Goal: Task Accomplishment & Management: Manage account settings

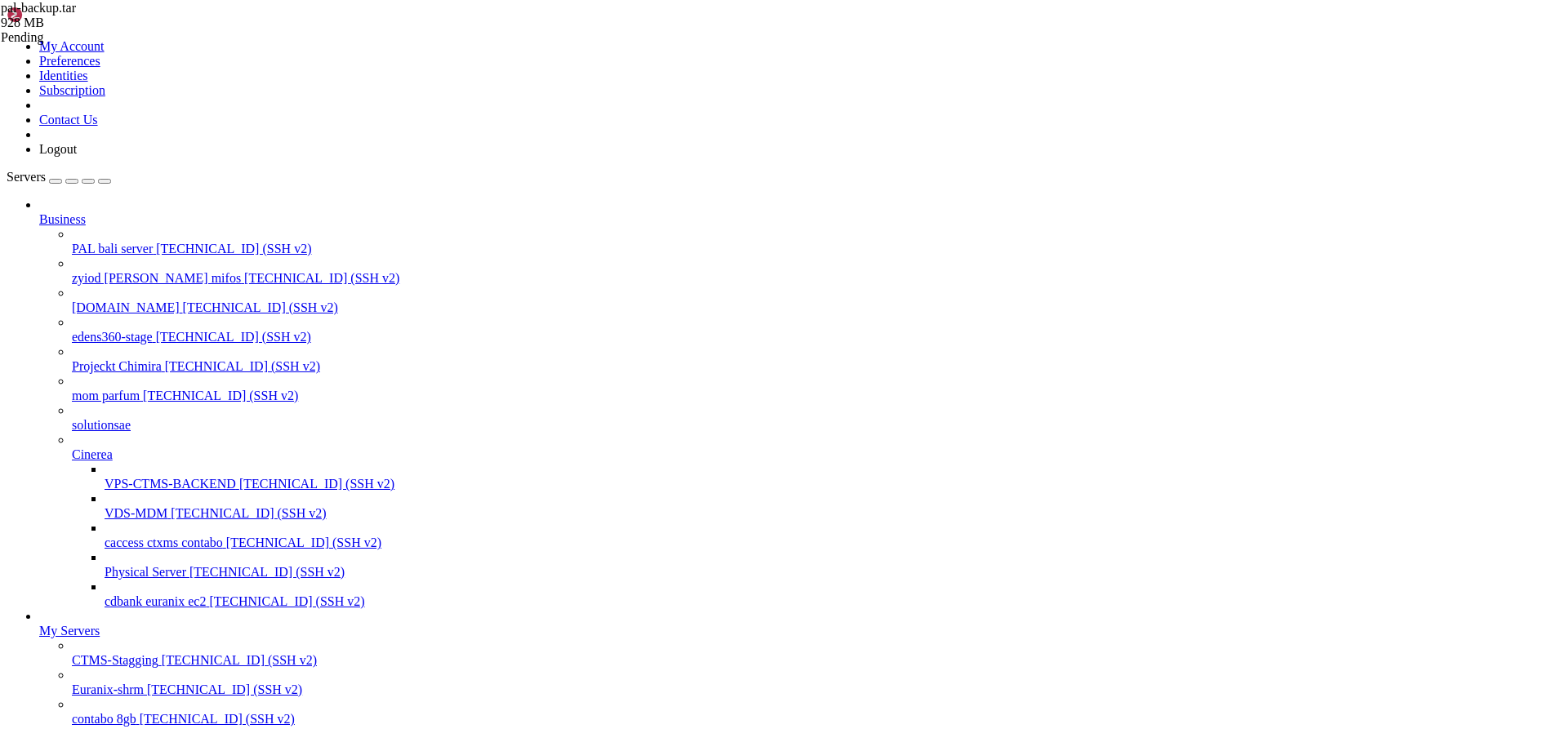
scroll to position [95, 0]
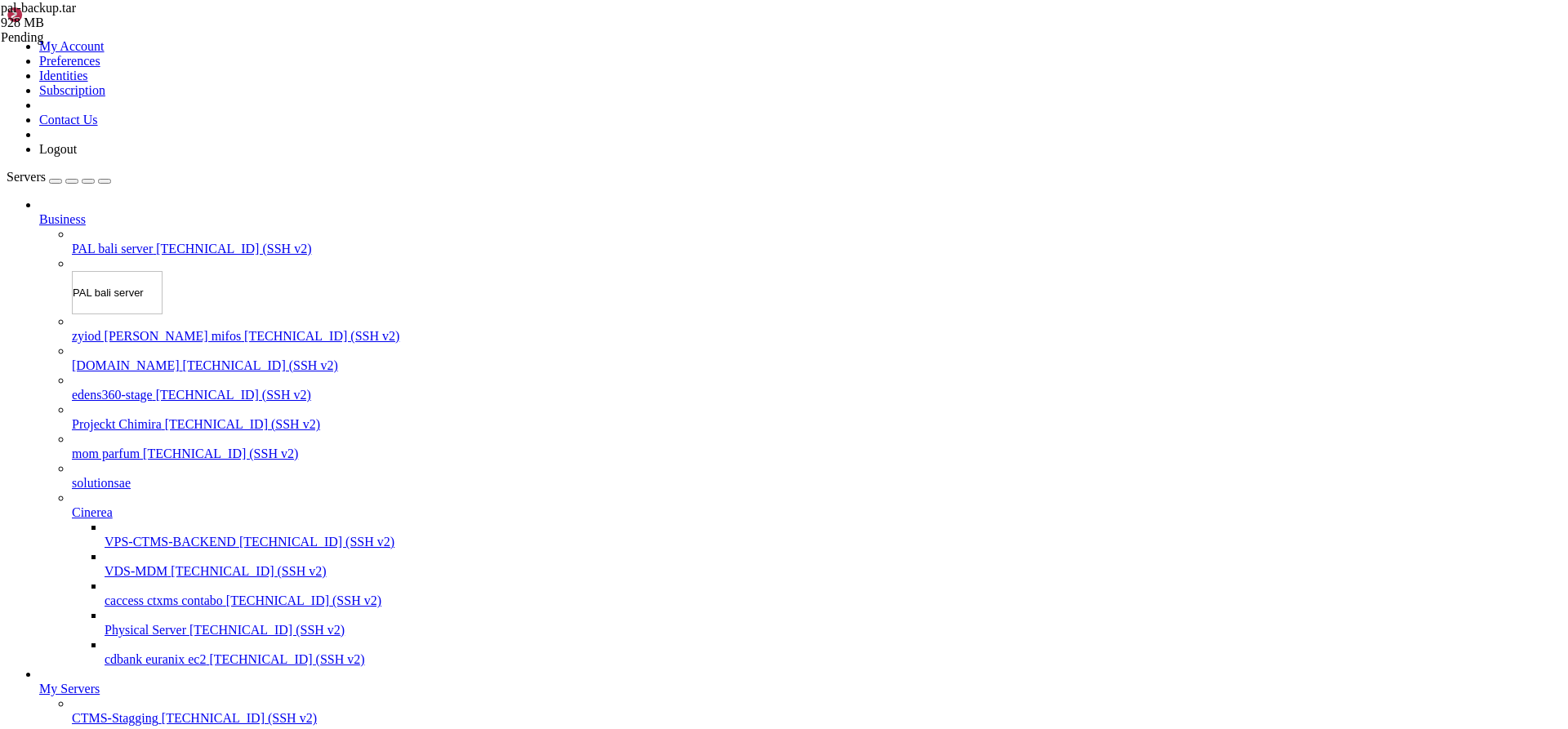
click at [151, 218] on div "Servers Business PAL bali server [TECHNICAL_ID] (SSH v2) PAL bali server zyiod …" at bounding box center [783, 492] width 1555 height 645
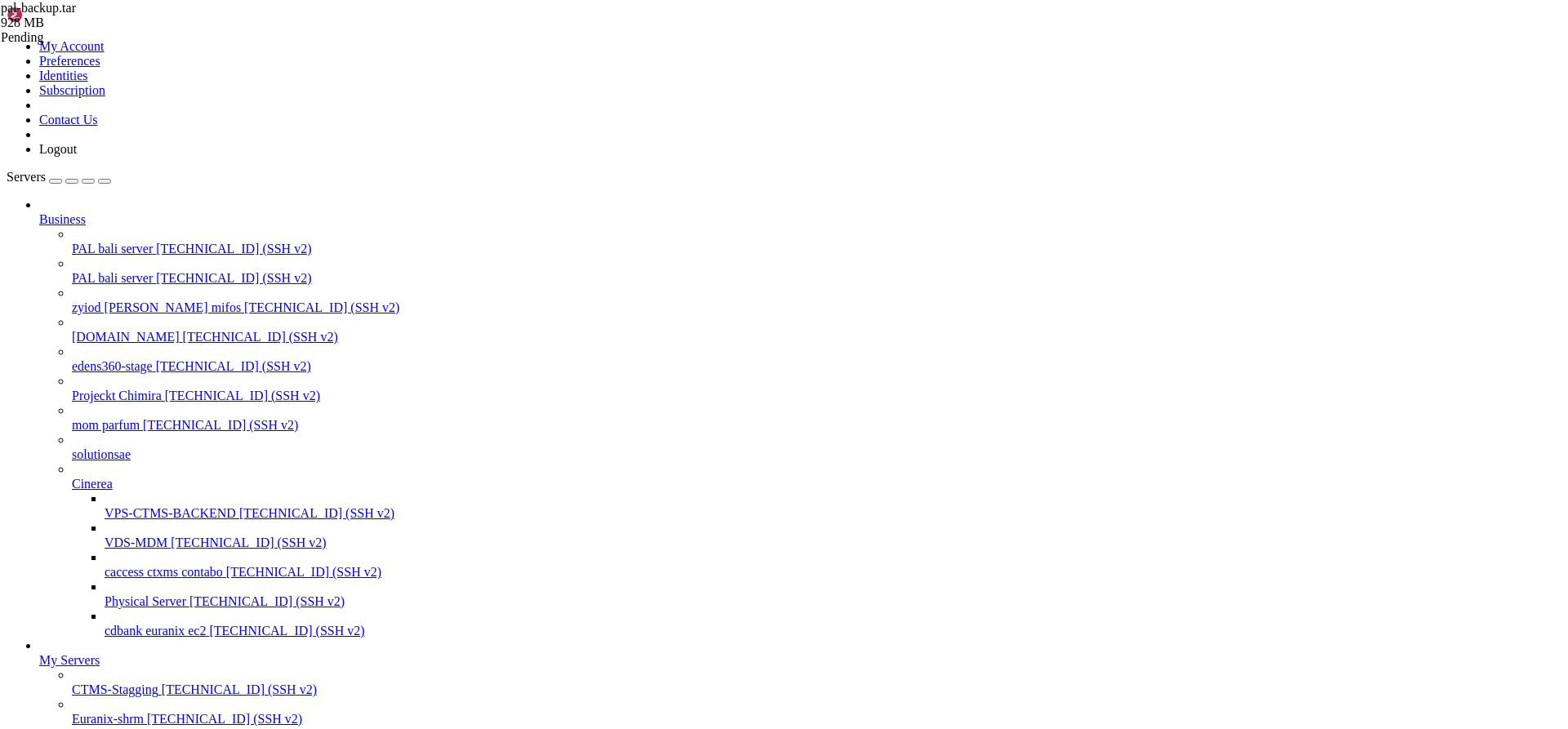
click at [153, 271] on span "PAL bali server" at bounding box center [112, 278] width 81 height 14
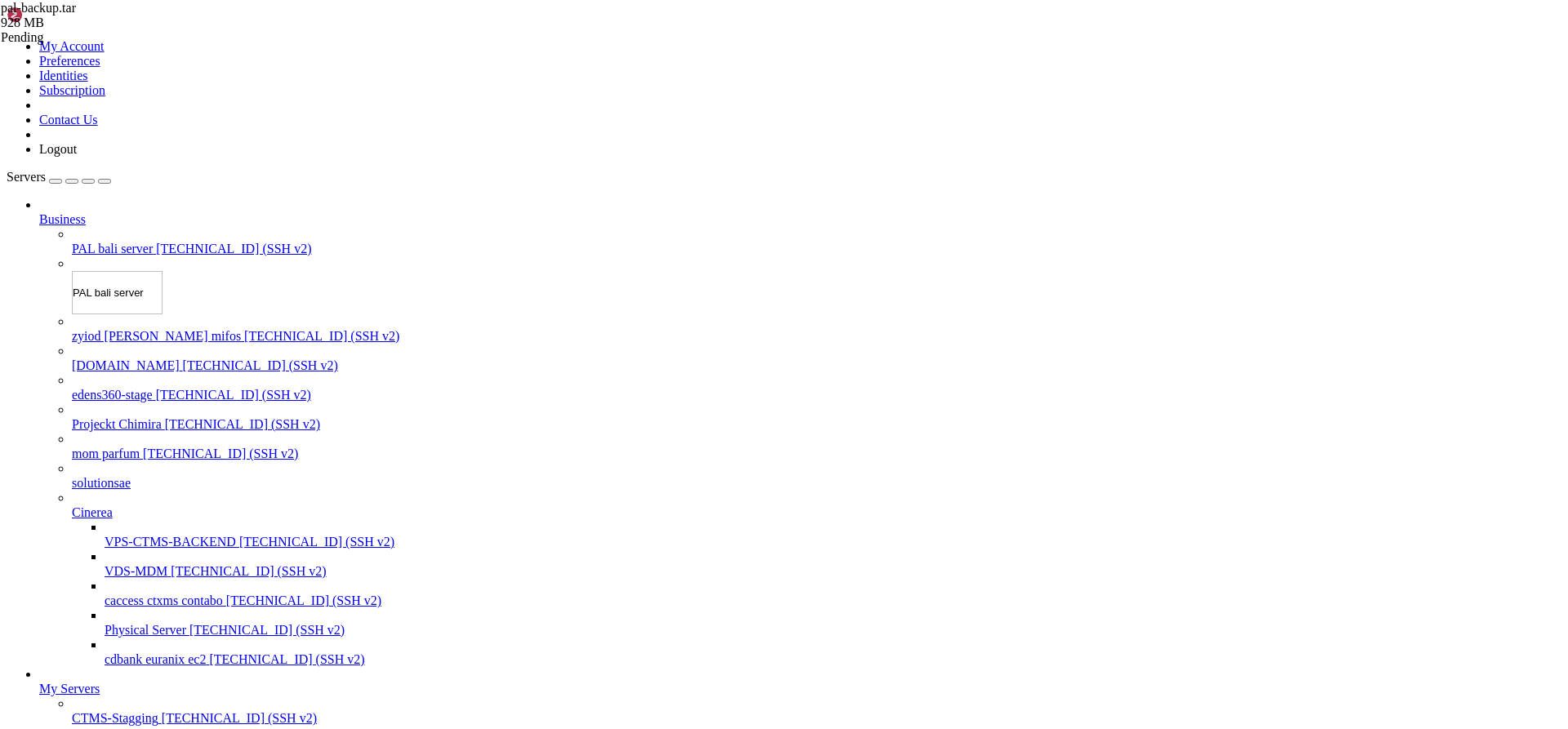
type input "PAL bali server2"
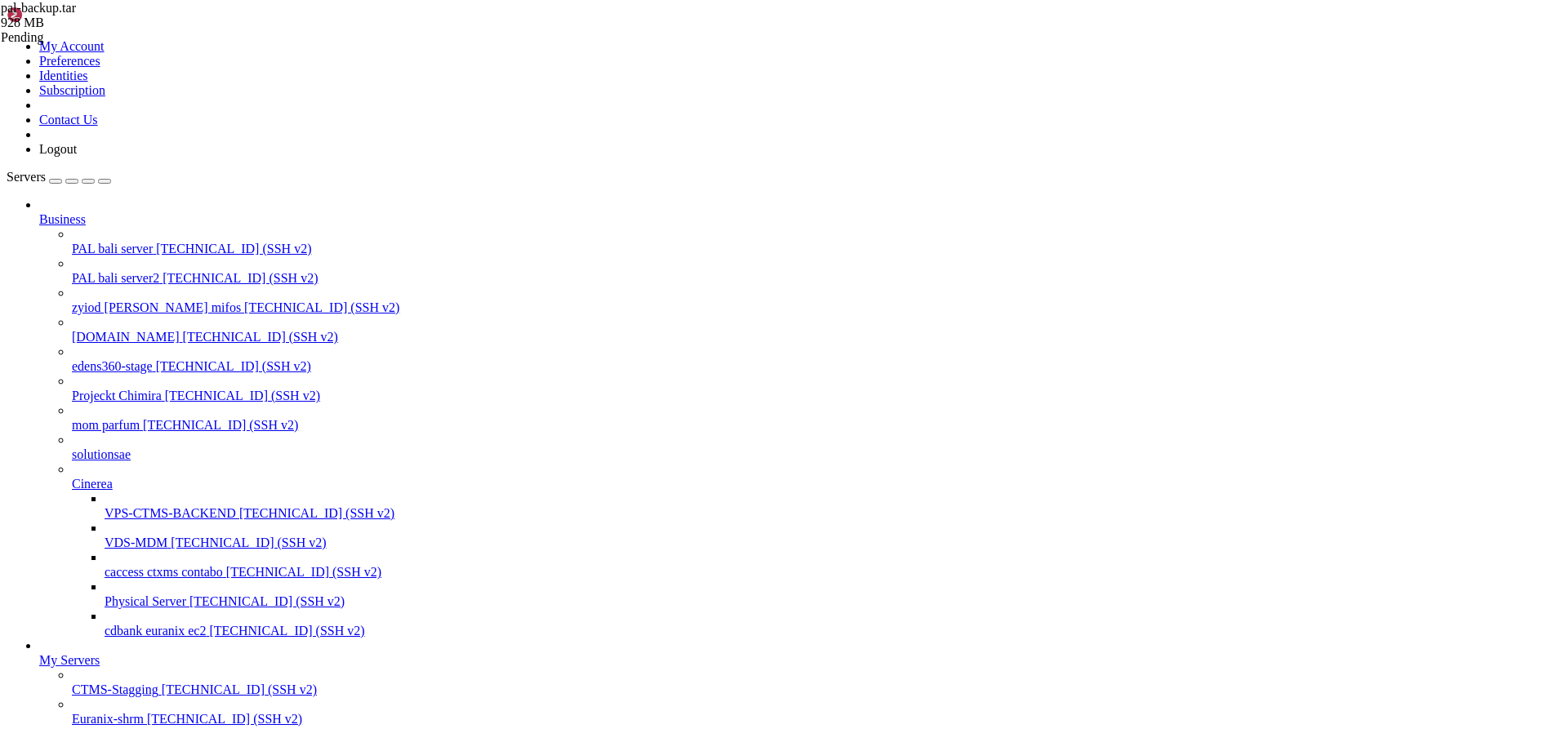
click at [119, 222] on div "Servers Business PAL bali server [TECHNICAL_ID] (SSH v2) PAL bali server2 [TECH…" at bounding box center [783, 551] width 1555 height 765
click at [162, 271] on span "[TECHNICAL_ID] (SSH v2)" at bounding box center [240, 278] width 155 height 14
click at [133, 271] on span "PAL bali server2" at bounding box center [115, 278] width 87 height 14
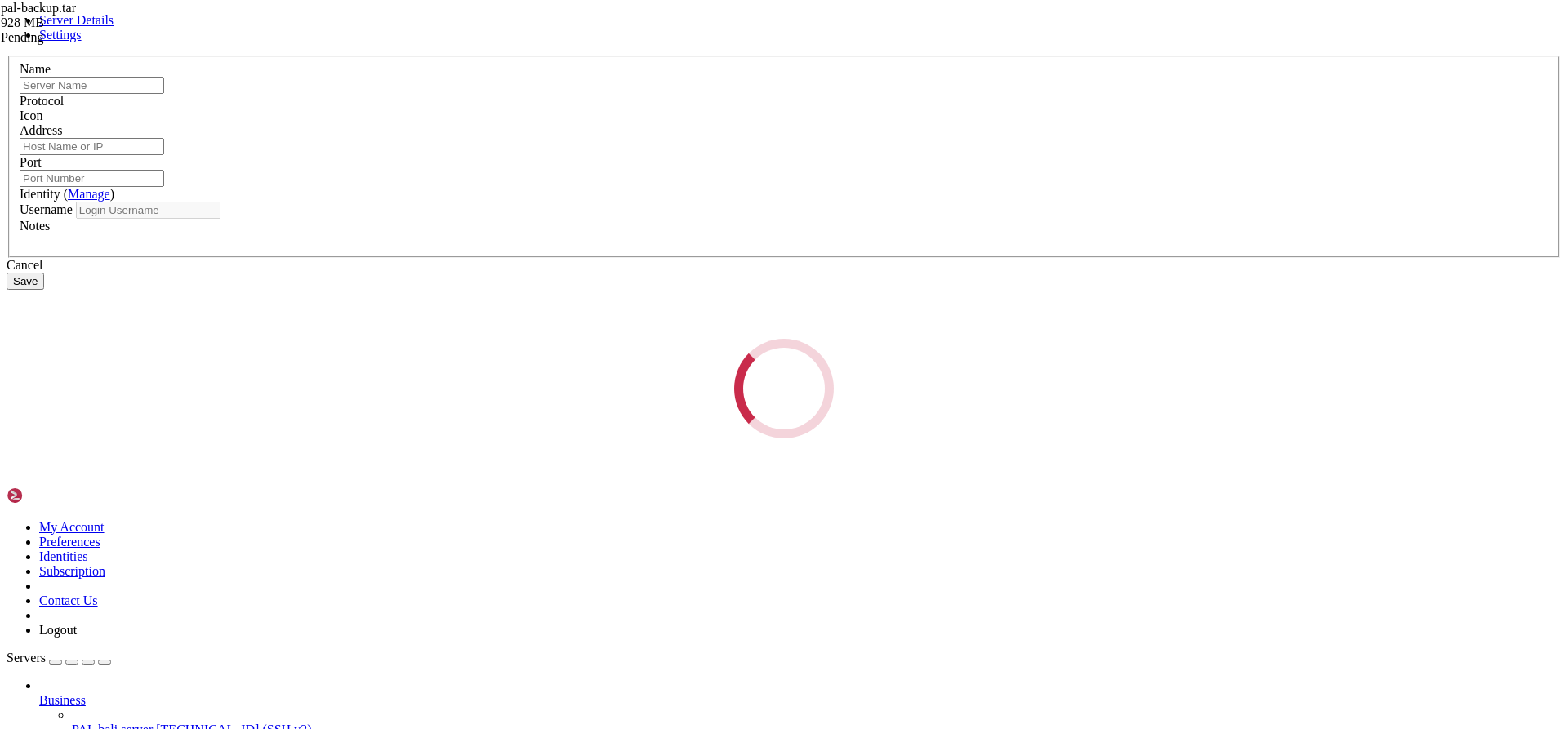
type input "PAL bali server2"
type input "[TECHNICAL_ID]"
type input "22"
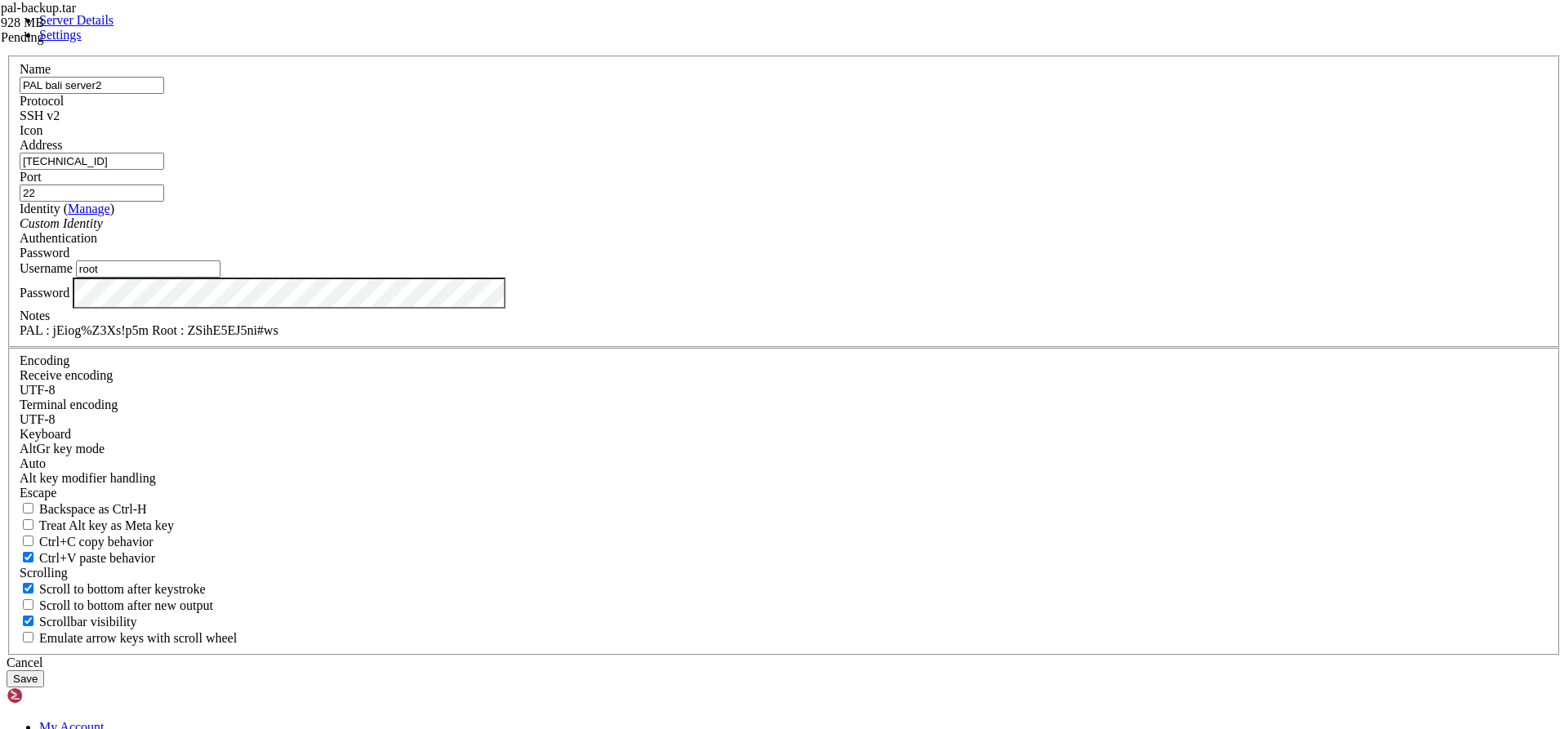
click at [220, 278] on input "root" at bounding box center [148, 268] width 145 height 17
type input "pal"
click at [44, 670] on button "Save" at bounding box center [25, 678] width 37 height 17
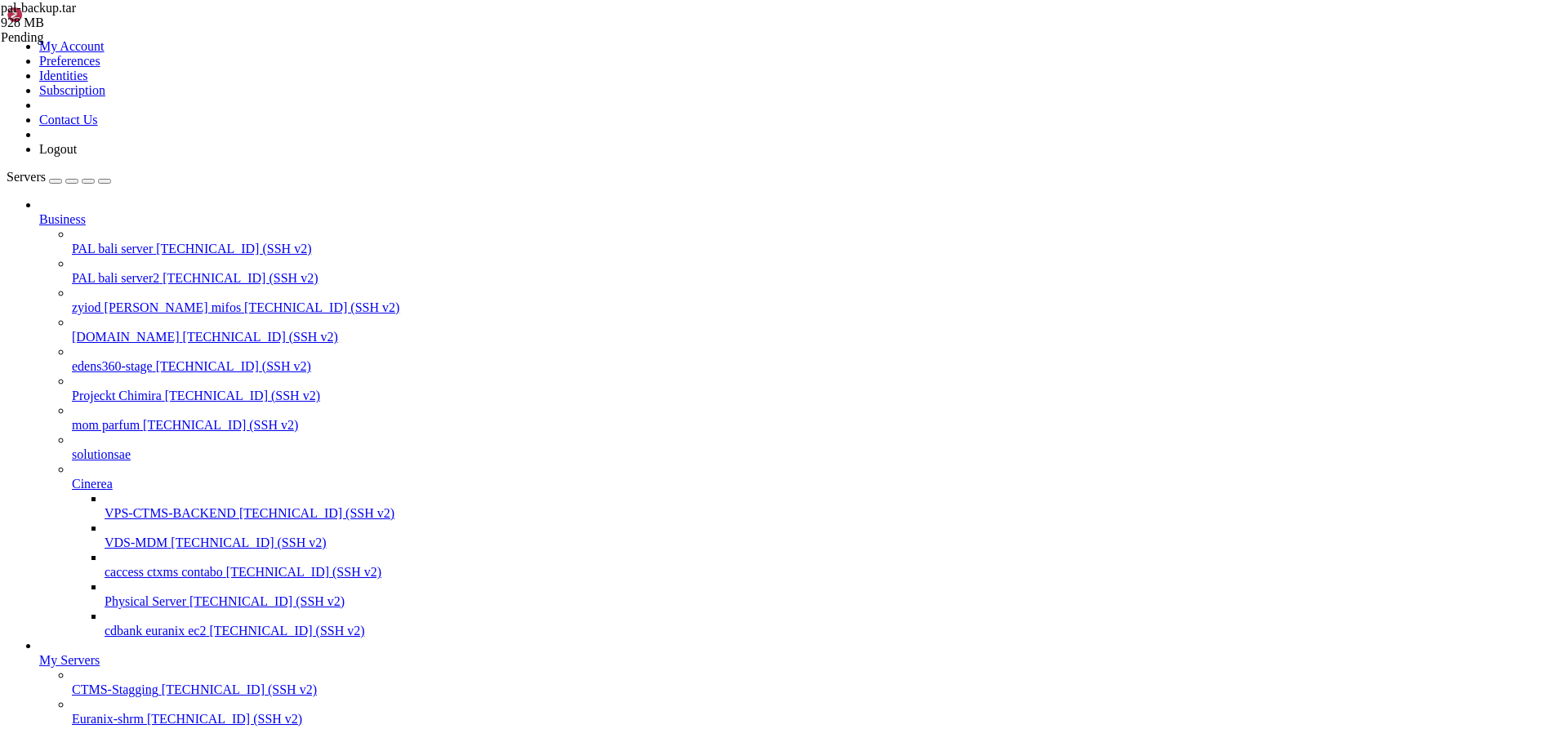
click at [162, 271] on span "[TECHNICAL_ID] (SSH v2)" at bounding box center [240, 278] width 155 height 14
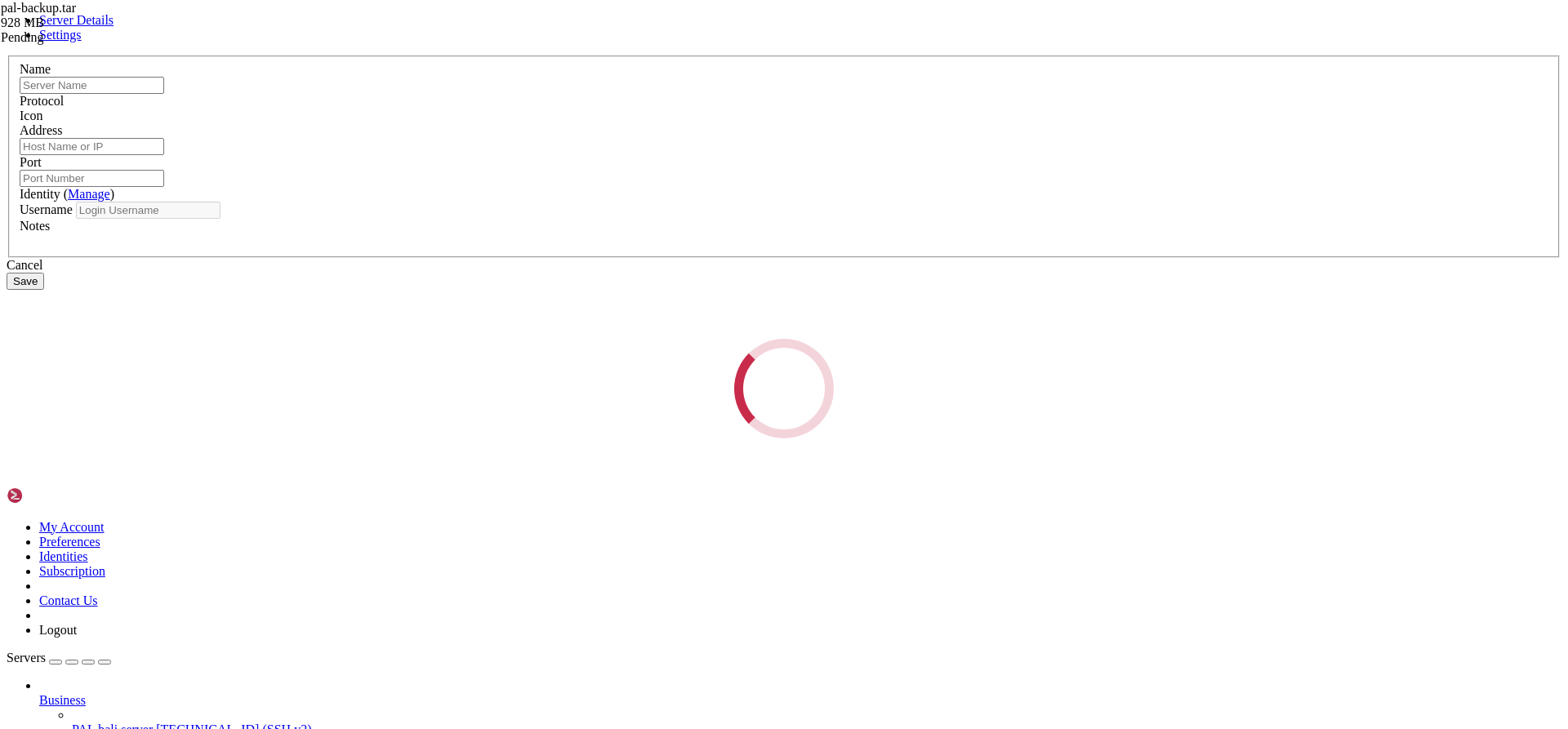
type input "PAL bali server2"
type input "[TECHNICAL_ID]"
type input "22"
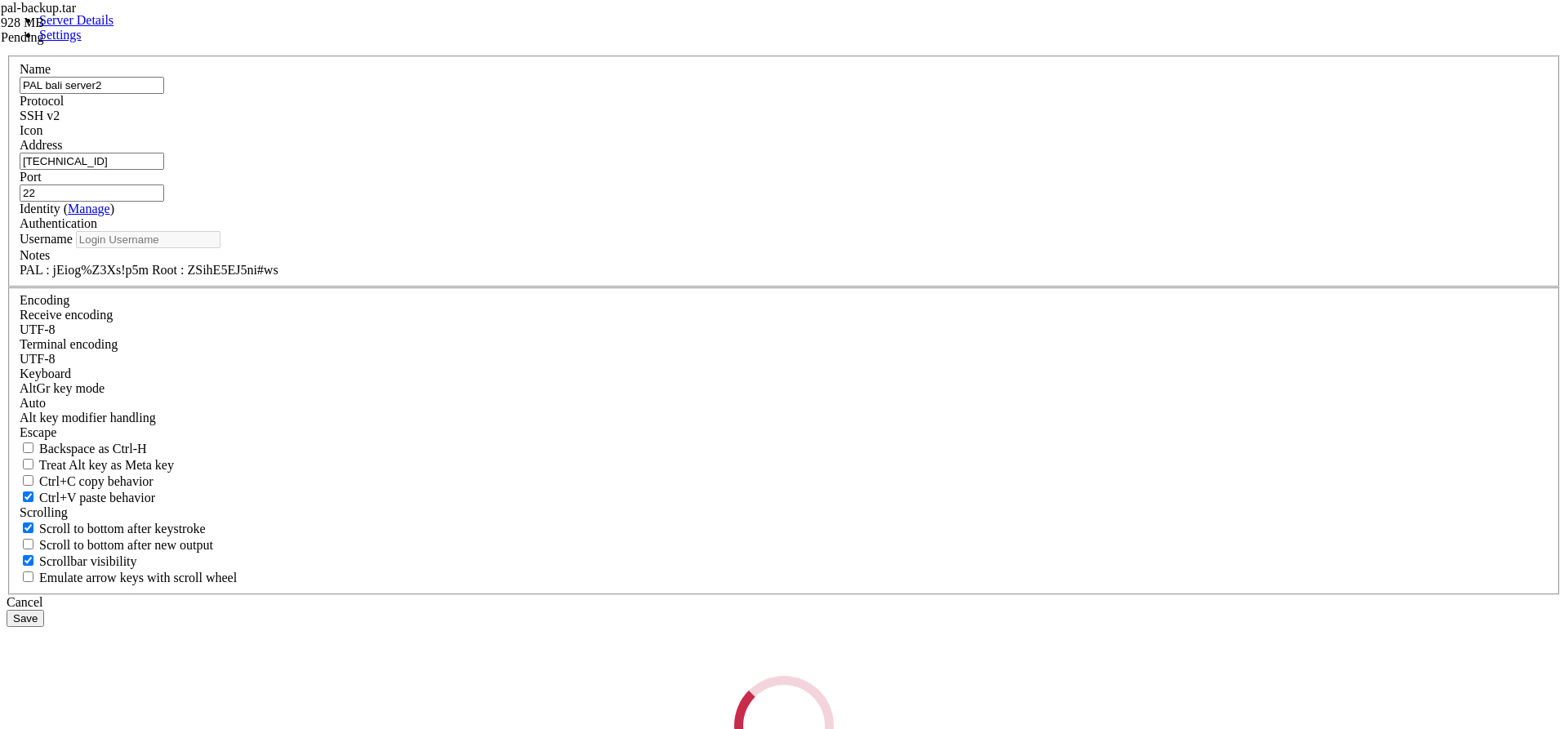
type input "pal"
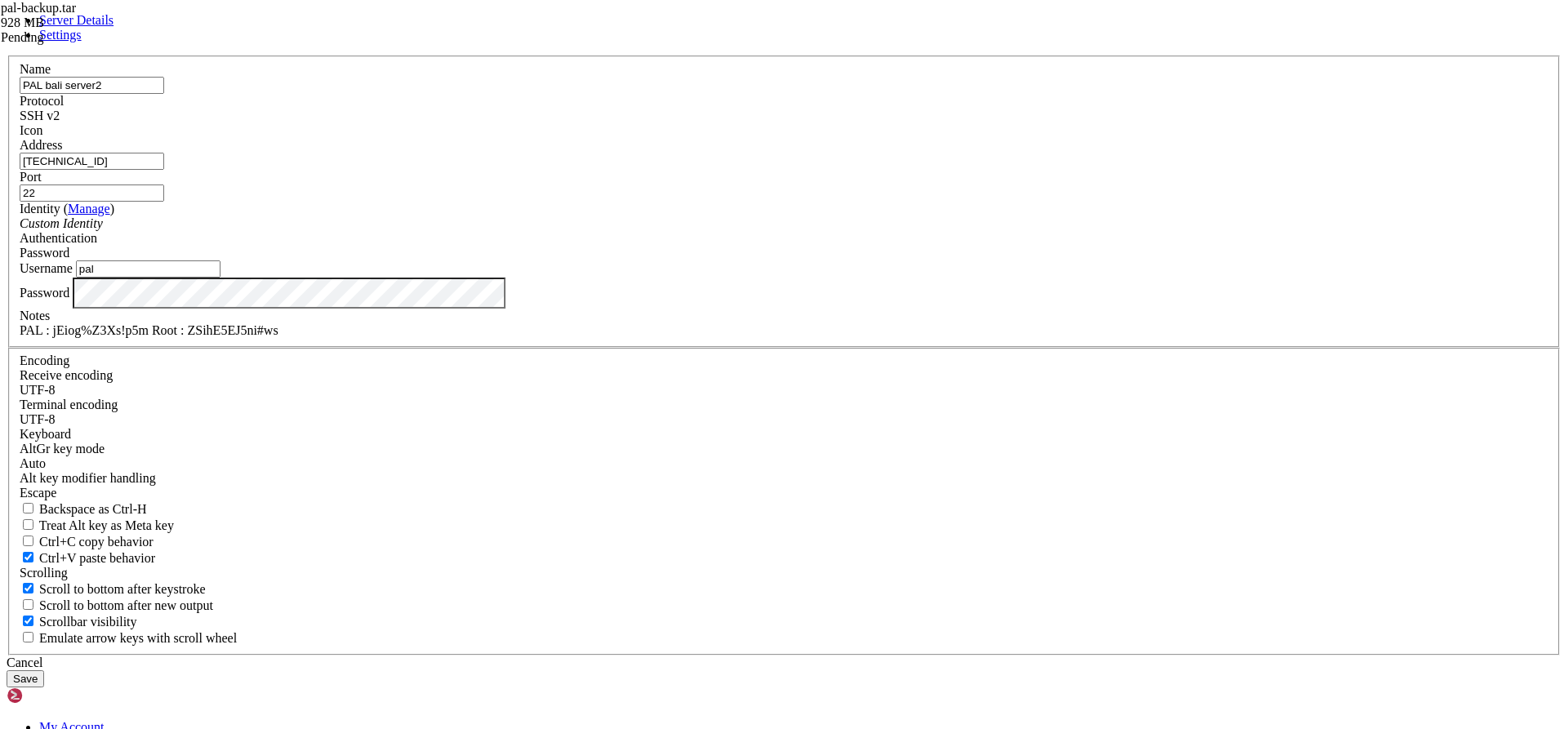
click at [44, 670] on button "Save" at bounding box center [25, 678] width 37 height 17
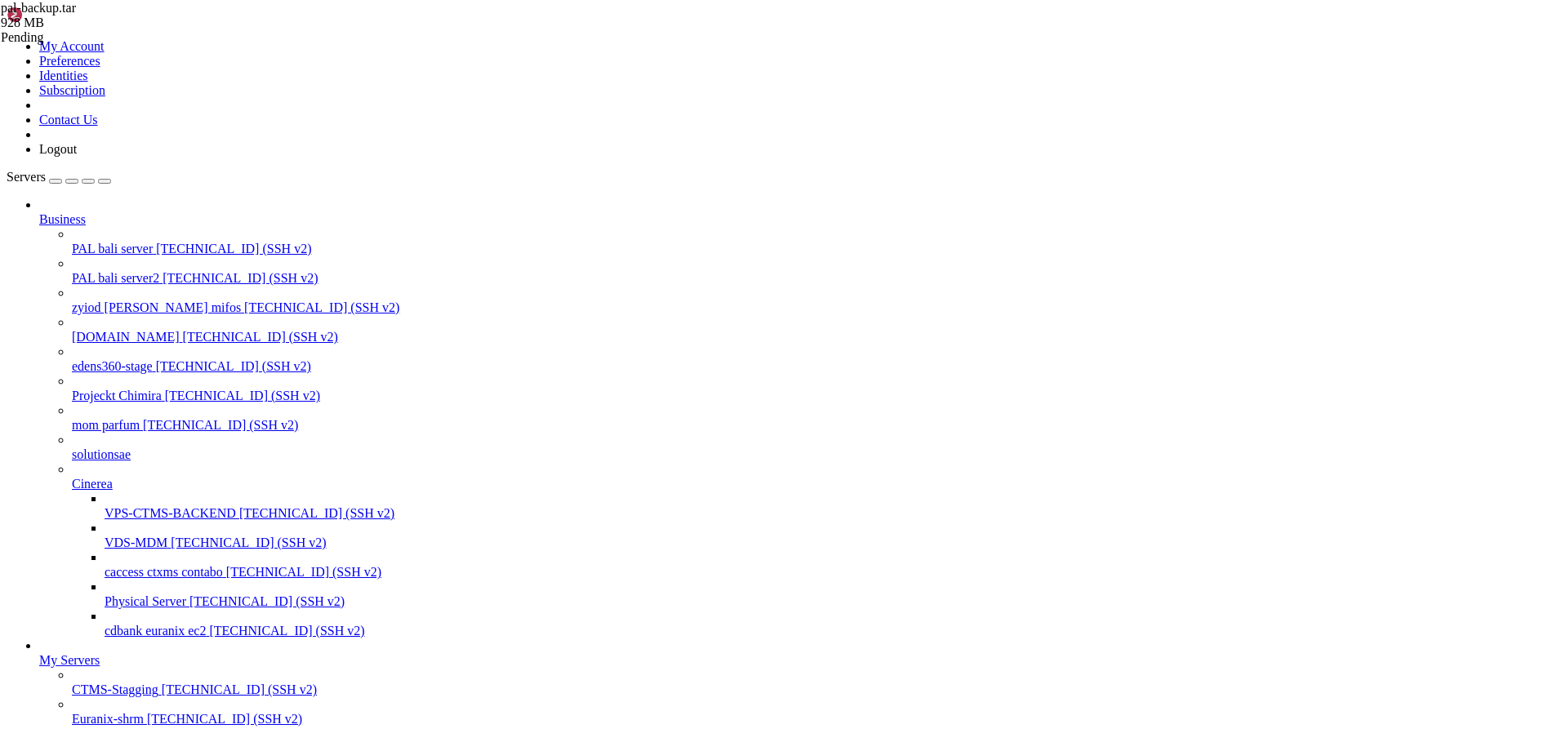
click at [162, 271] on span "[TECHNICAL_ID] (SSH v2)" at bounding box center [240, 278] width 155 height 14
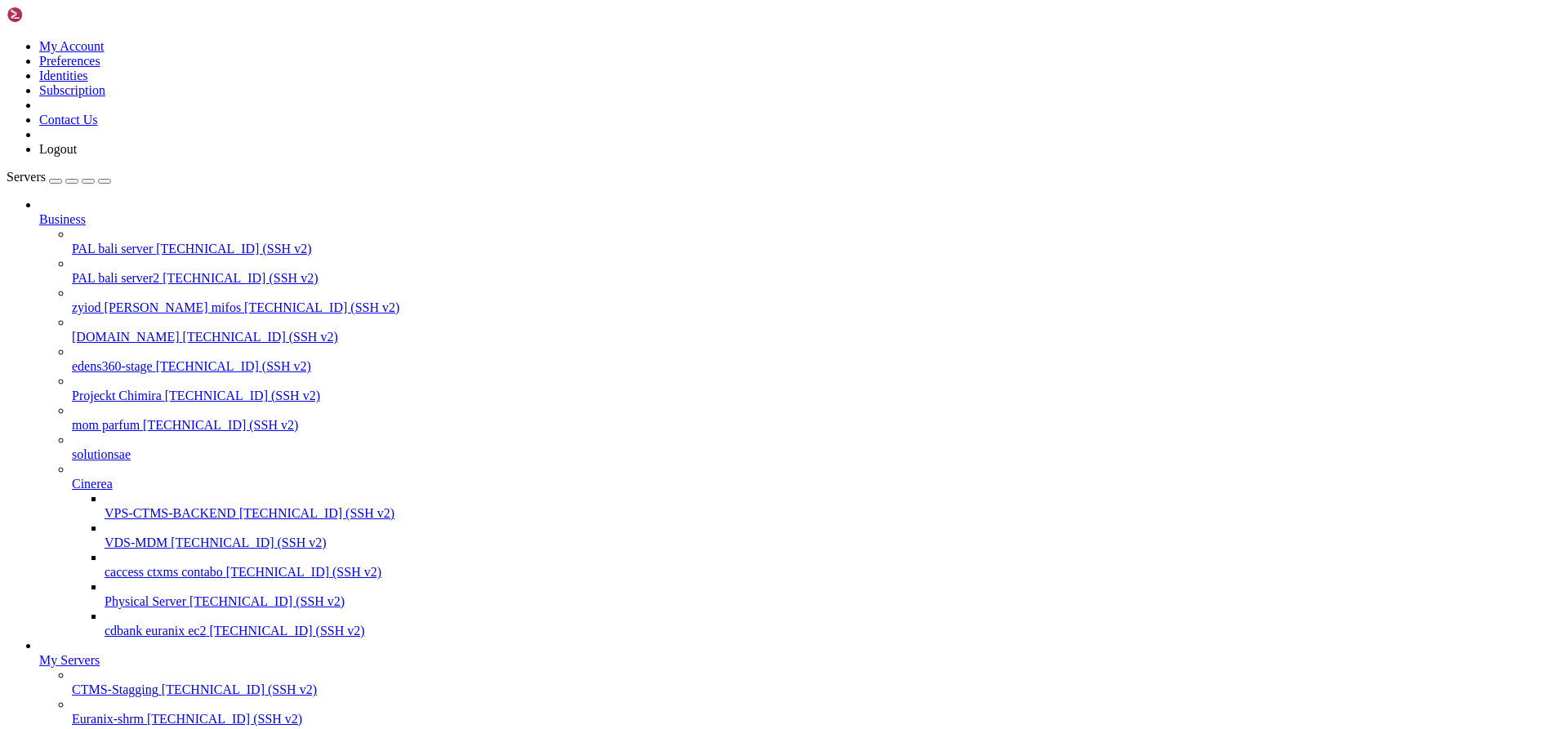
click at [101, 271] on span "PAL bali server2" at bounding box center [115, 278] width 87 height 14
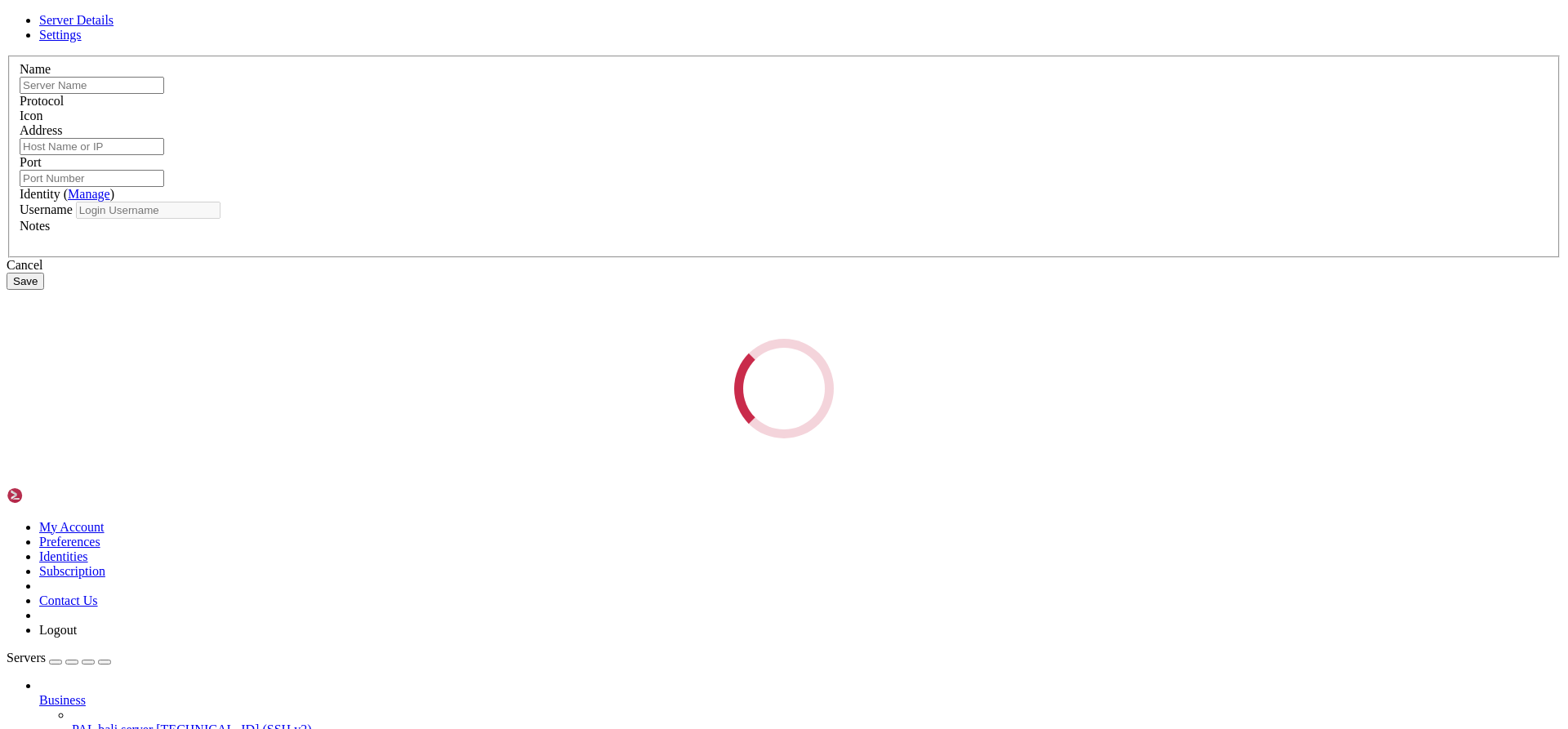
type input "PAL bali server2"
type input "[TECHNICAL_ID]"
type input "22"
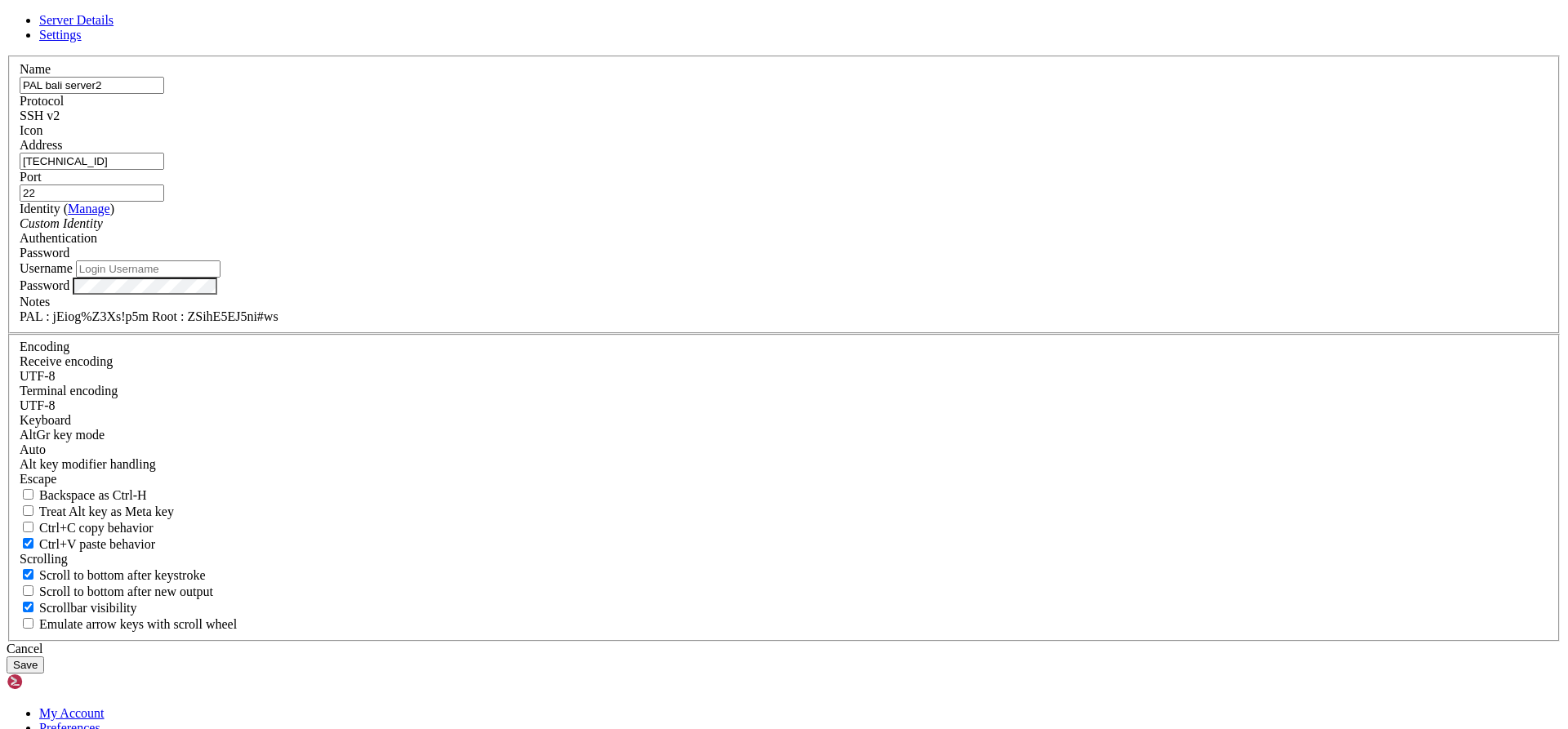
type input "pal"
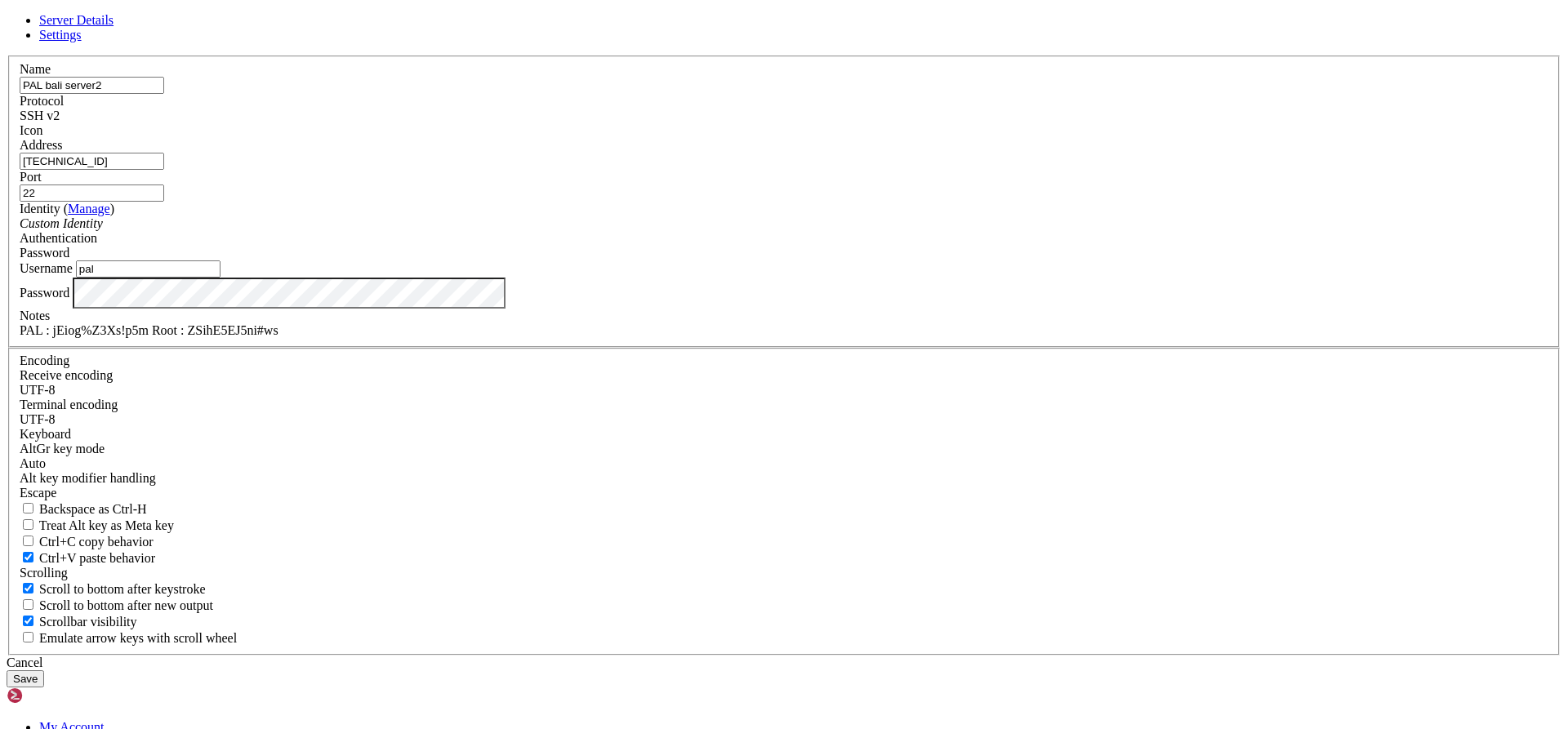
click at [44, 670] on button "Save" at bounding box center [25, 678] width 37 height 17
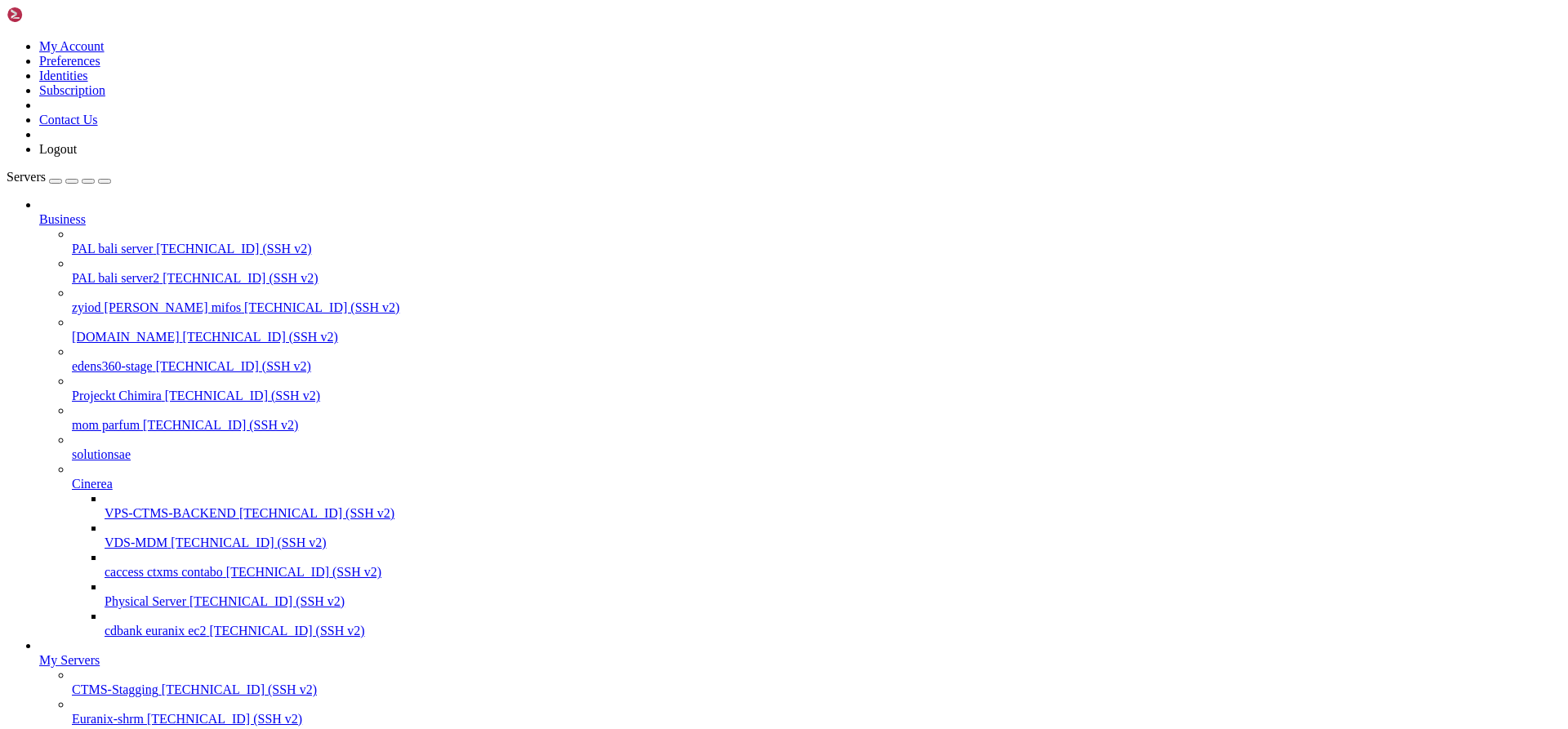
click at [162, 271] on span "[TECHNICAL_ID] (SSH v2)" at bounding box center [240, 278] width 155 height 14
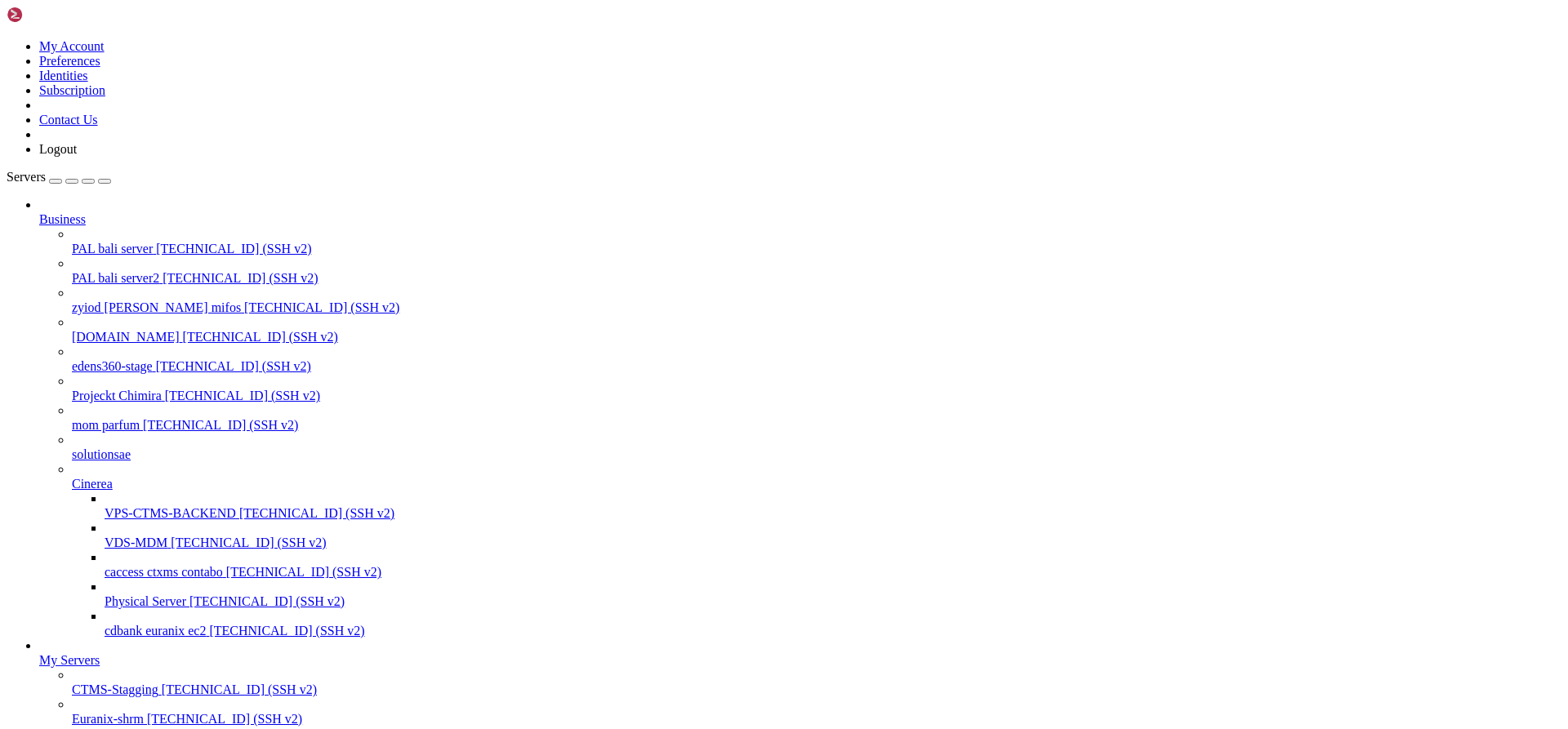
click at [156, 712] on span "[TECHNICAL_ID] (SSH v2)" at bounding box center [225, 719] width 155 height 14
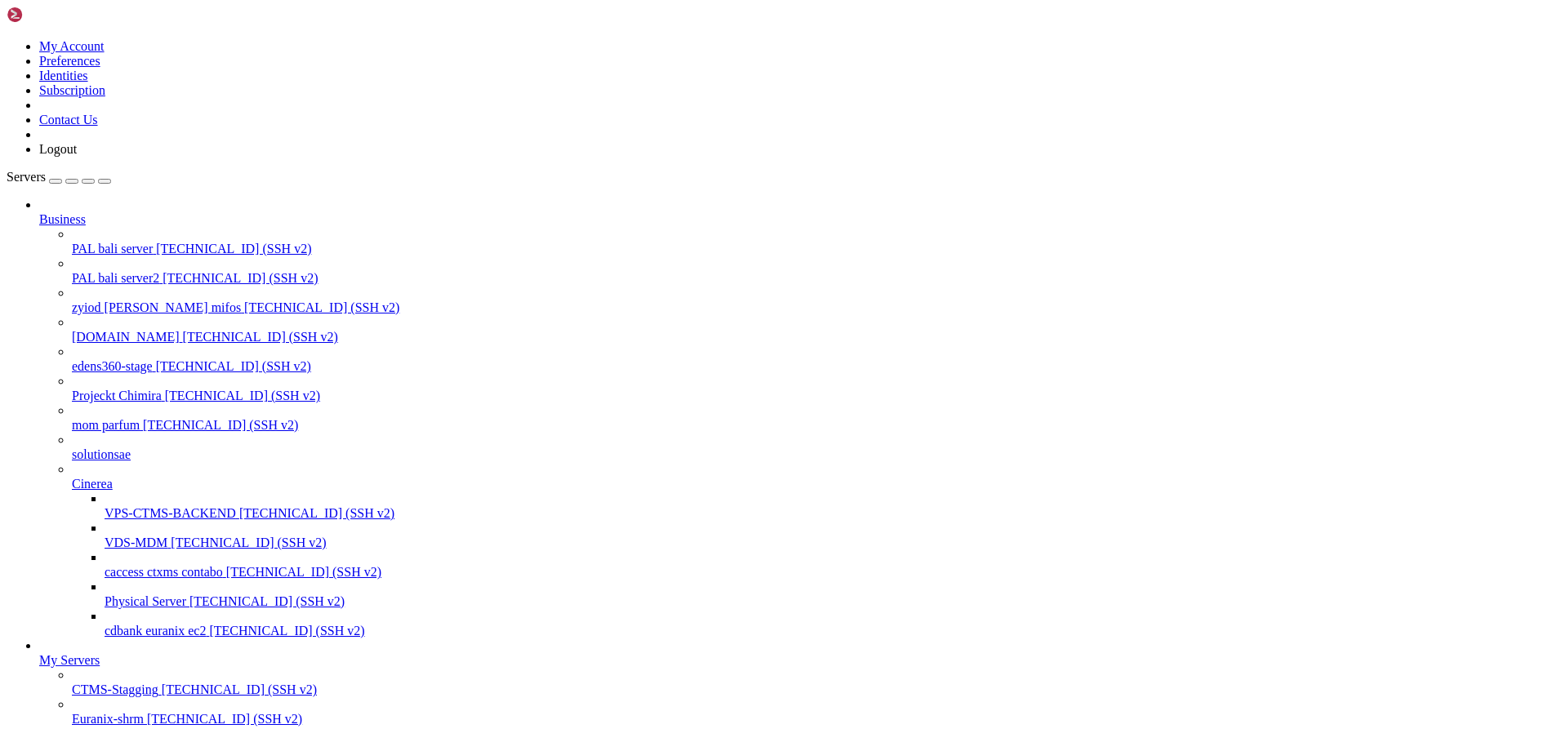
click at [113, 271] on span "PAL bali server2" at bounding box center [115, 278] width 87 height 14
